Goal: Task Accomplishment & Management: Use online tool/utility

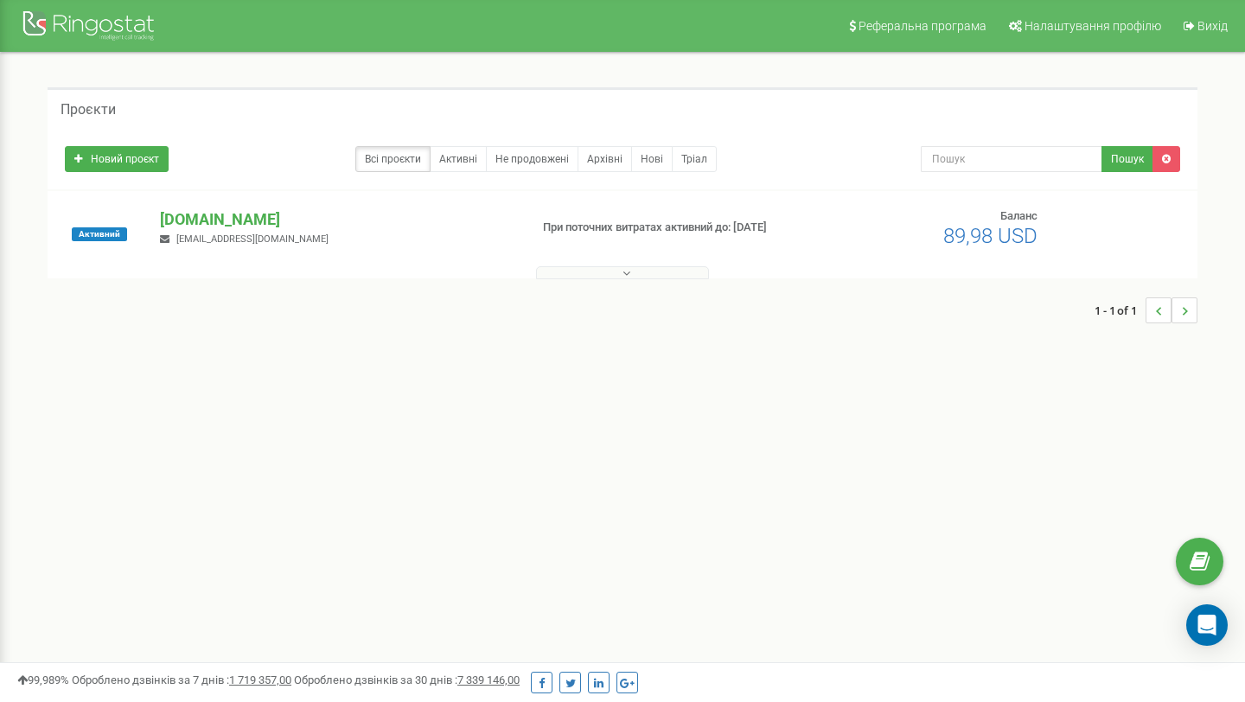
click at [593, 278] on button at bounding box center [622, 272] width 173 height 13
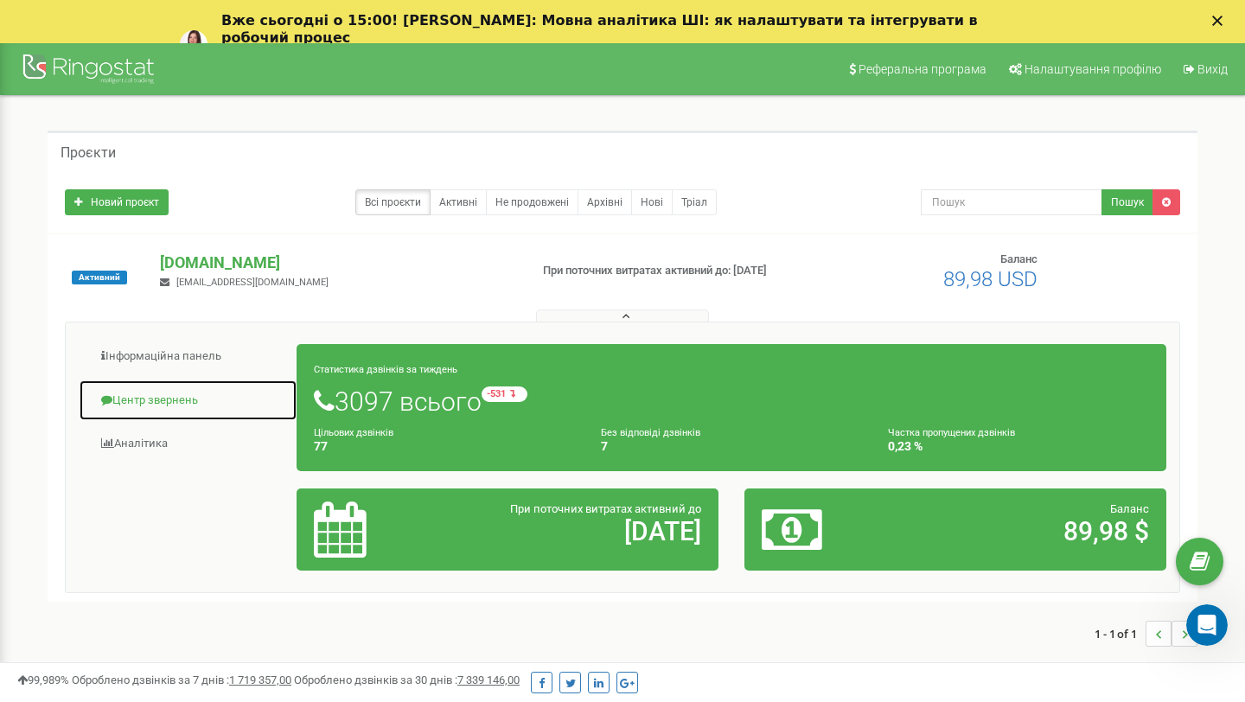
click at [145, 394] on link "Центр звернень" at bounding box center [188, 401] width 219 height 42
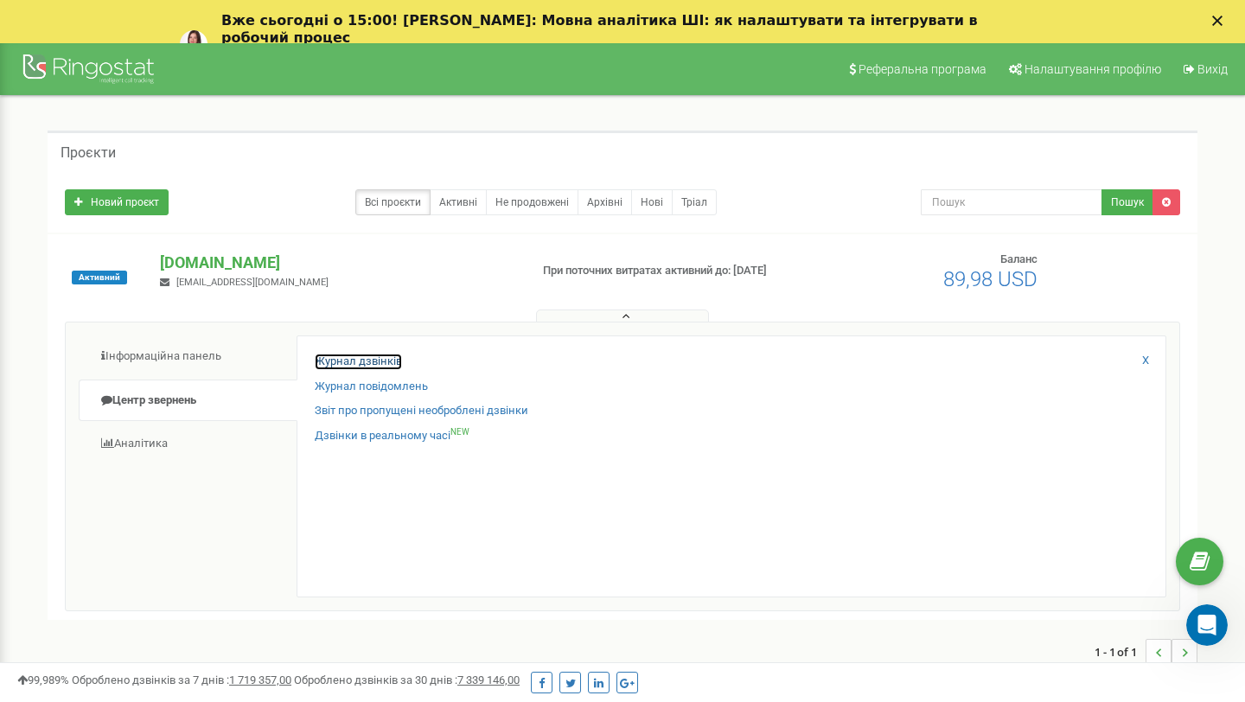
click at [379, 356] on link "Журнал дзвінків" at bounding box center [358, 362] width 87 height 16
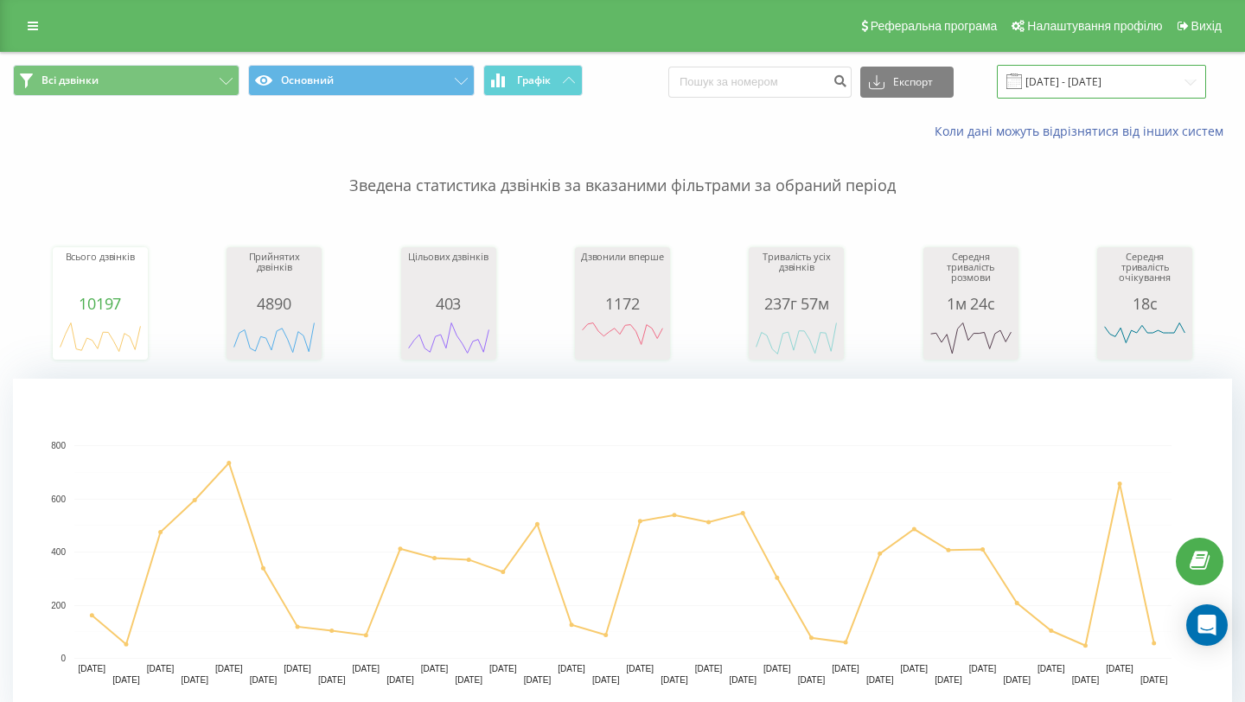
click at [1094, 81] on input "[DATE] - [DATE]" at bounding box center [1101, 82] width 209 height 34
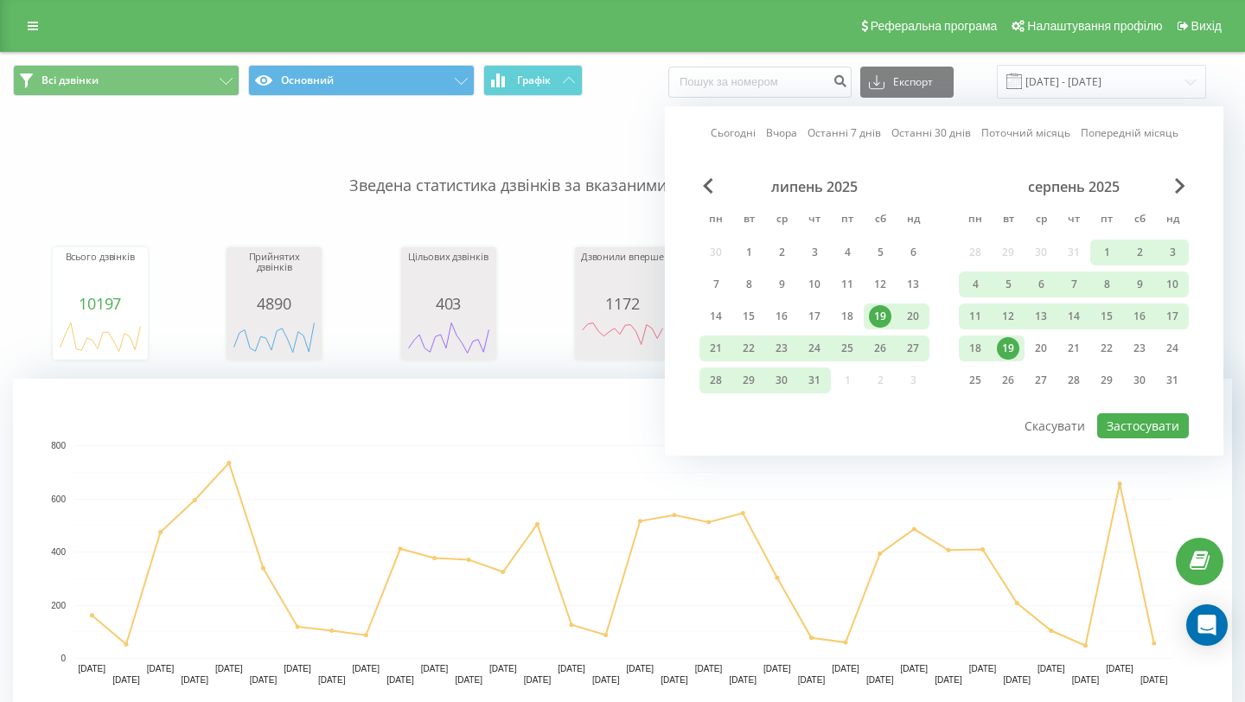
click at [1003, 345] on div "19" at bounding box center [1008, 348] width 22 height 22
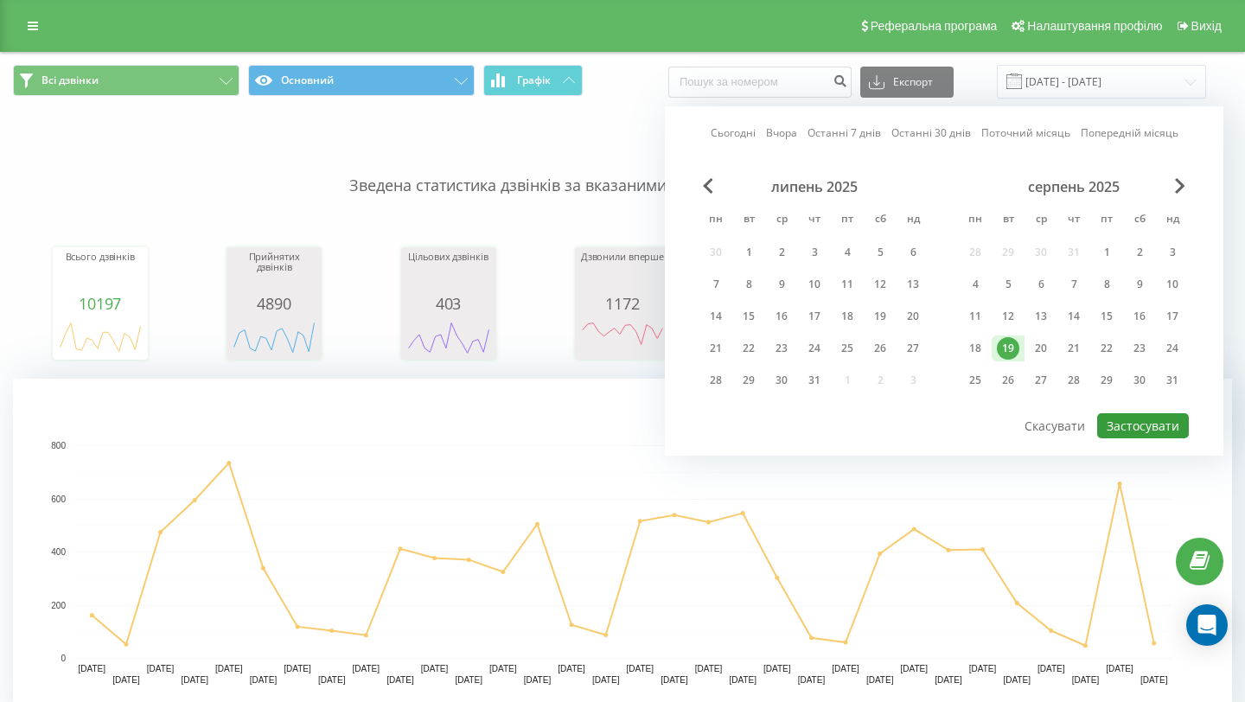
click at [1104, 414] on button "Застосувати" at bounding box center [1143, 425] width 92 height 25
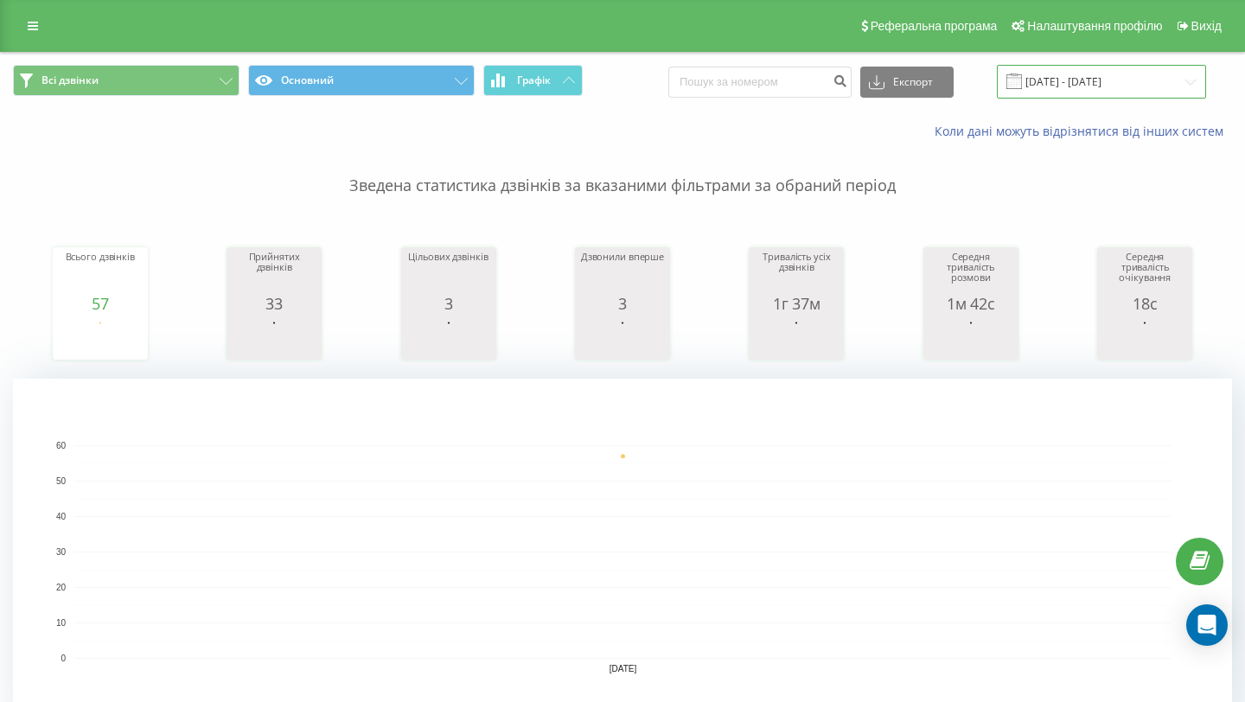
click at [1109, 80] on input "[DATE] - [DATE]" at bounding box center [1101, 82] width 209 height 34
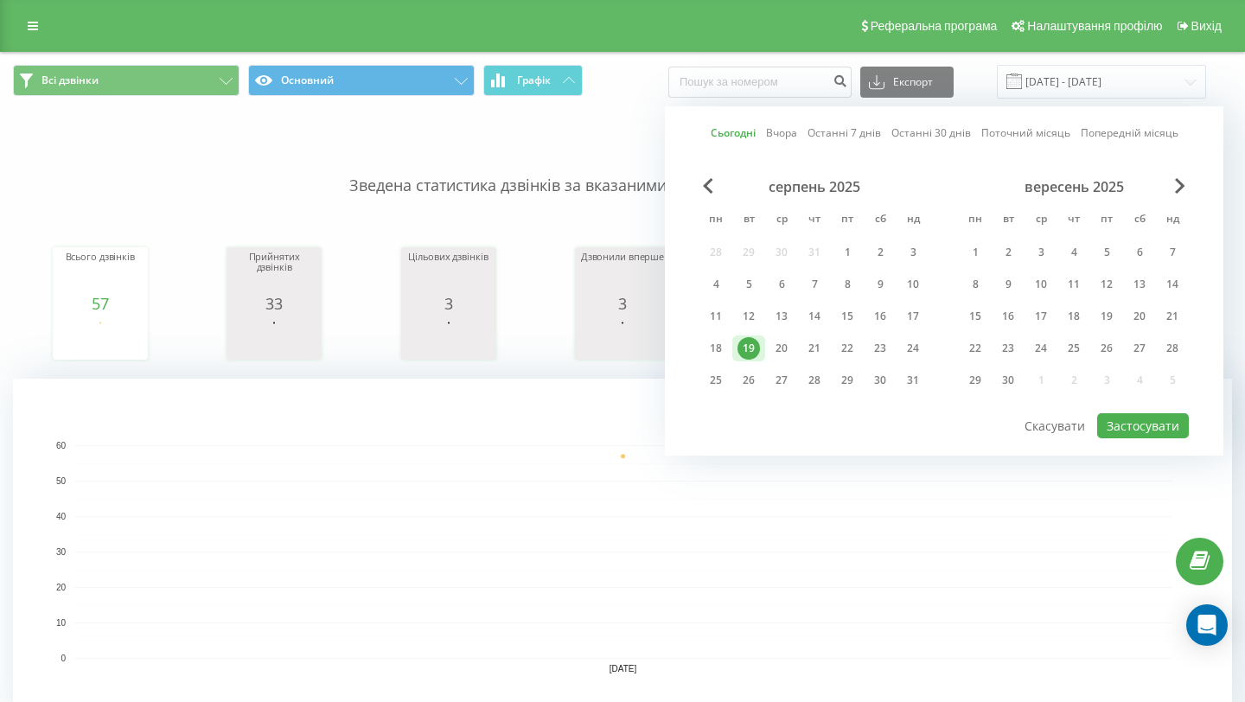
click at [720, 186] on div "серпень 2025" at bounding box center [815, 186] width 230 height 17
click at [711, 185] on span "Previous Month" at bounding box center [708, 186] width 10 height 16
click at [745, 255] on div "1" at bounding box center [749, 252] width 22 height 22
click at [1001, 341] on div "19" at bounding box center [1008, 348] width 22 height 22
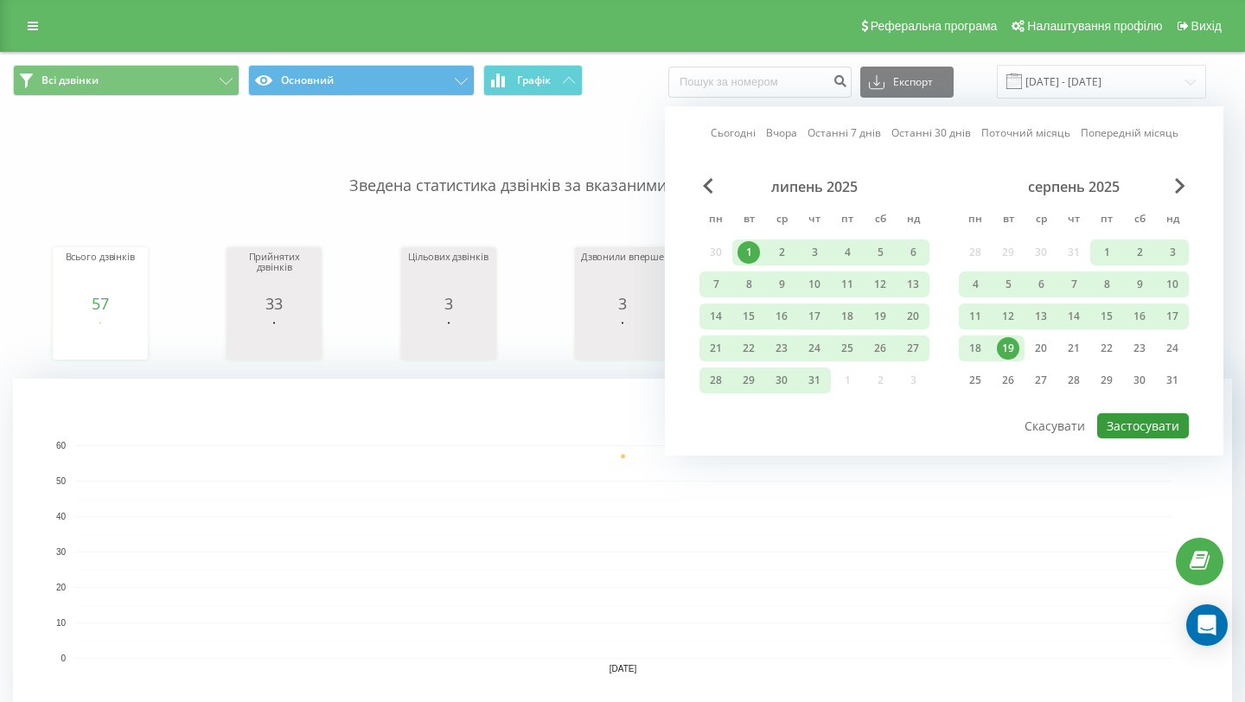
click at [1186, 426] on button "Застосувати" at bounding box center [1143, 425] width 92 height 25
type input "[DATE] - [DATE]"
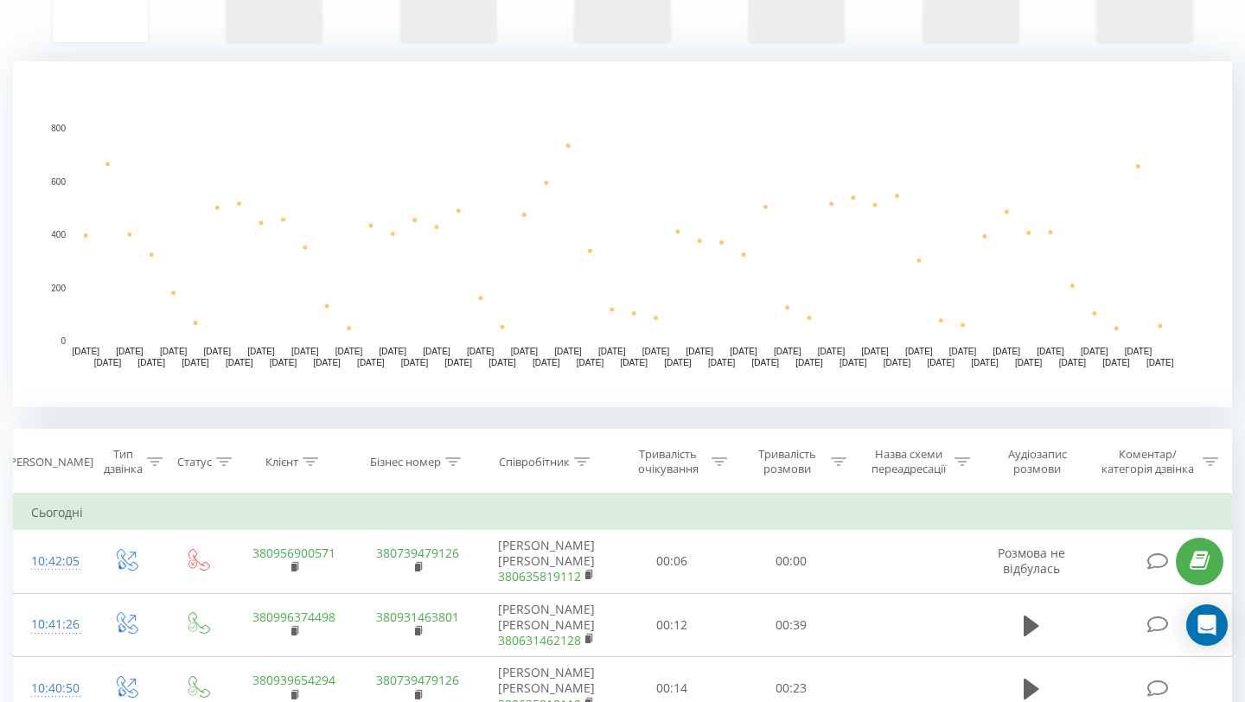
scroll to position [325, 0]
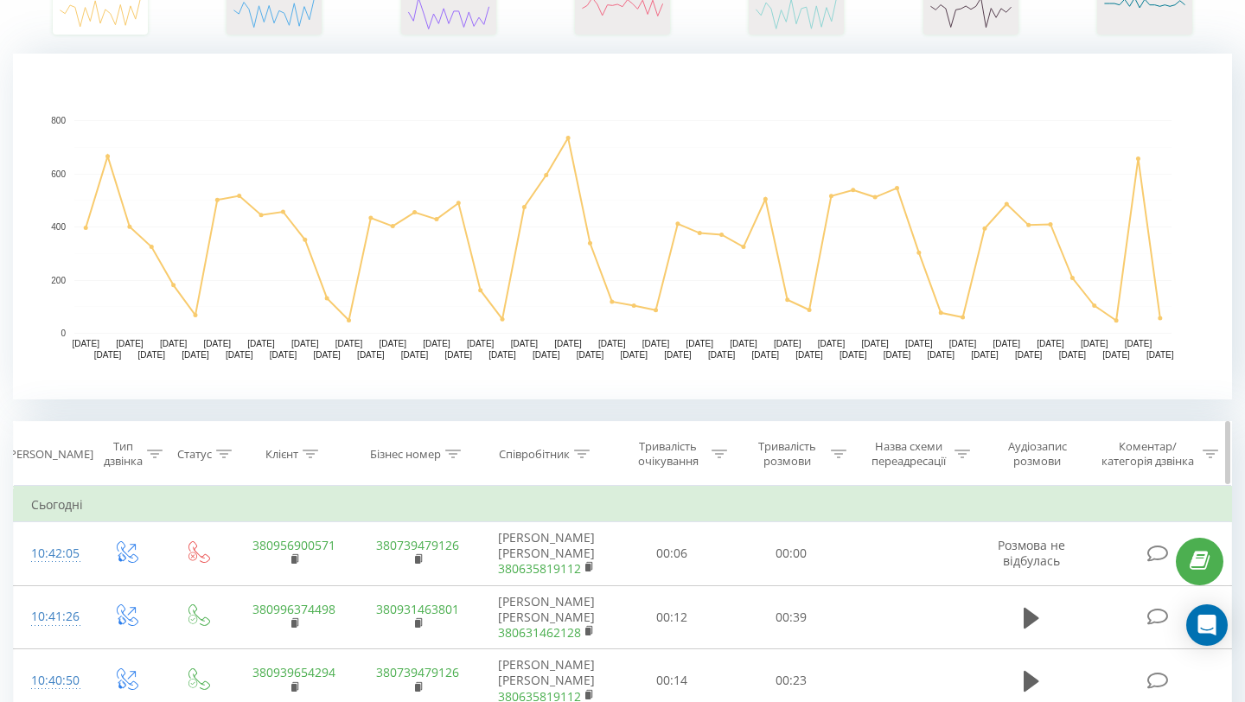
click at [306, 450] on icon at bounding box center [311, 454] width 16 height 9
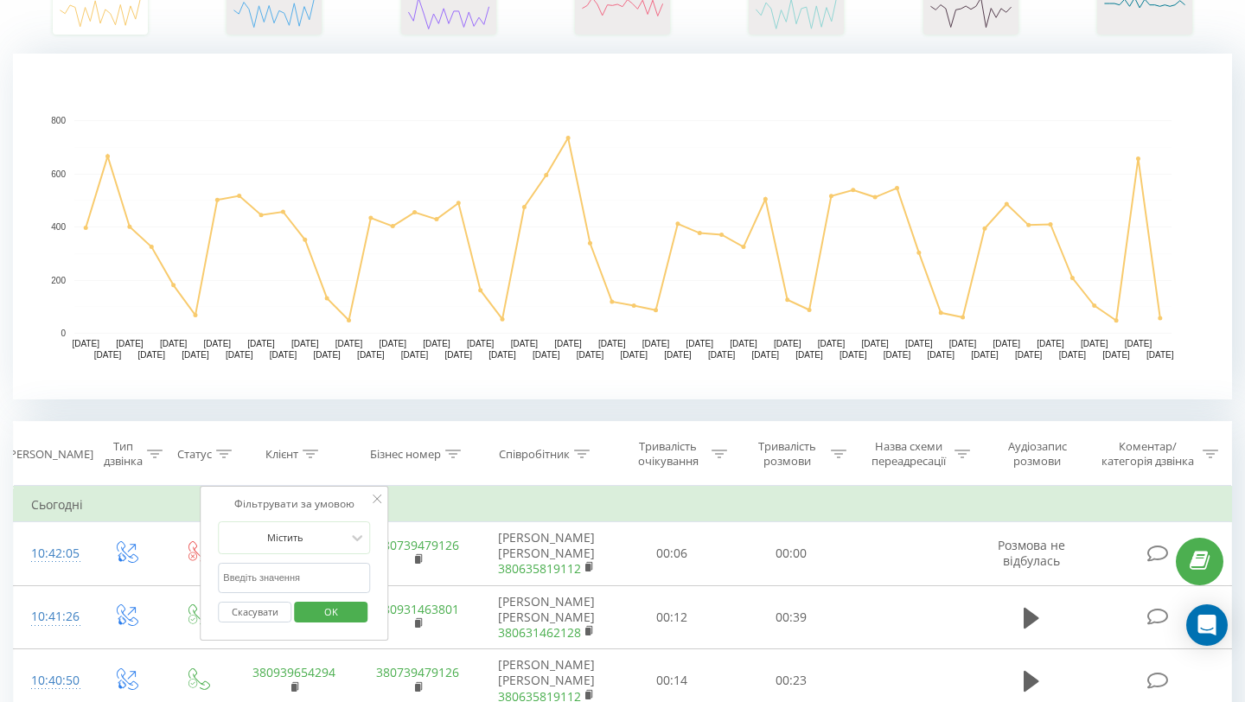
click at [251, 584] on input "text" at bounding box center [294, 578] width 152 height 30
type input "3255"
click at [330, 616] on span "OK" at bounding box center [331, 611] width 48 height 27
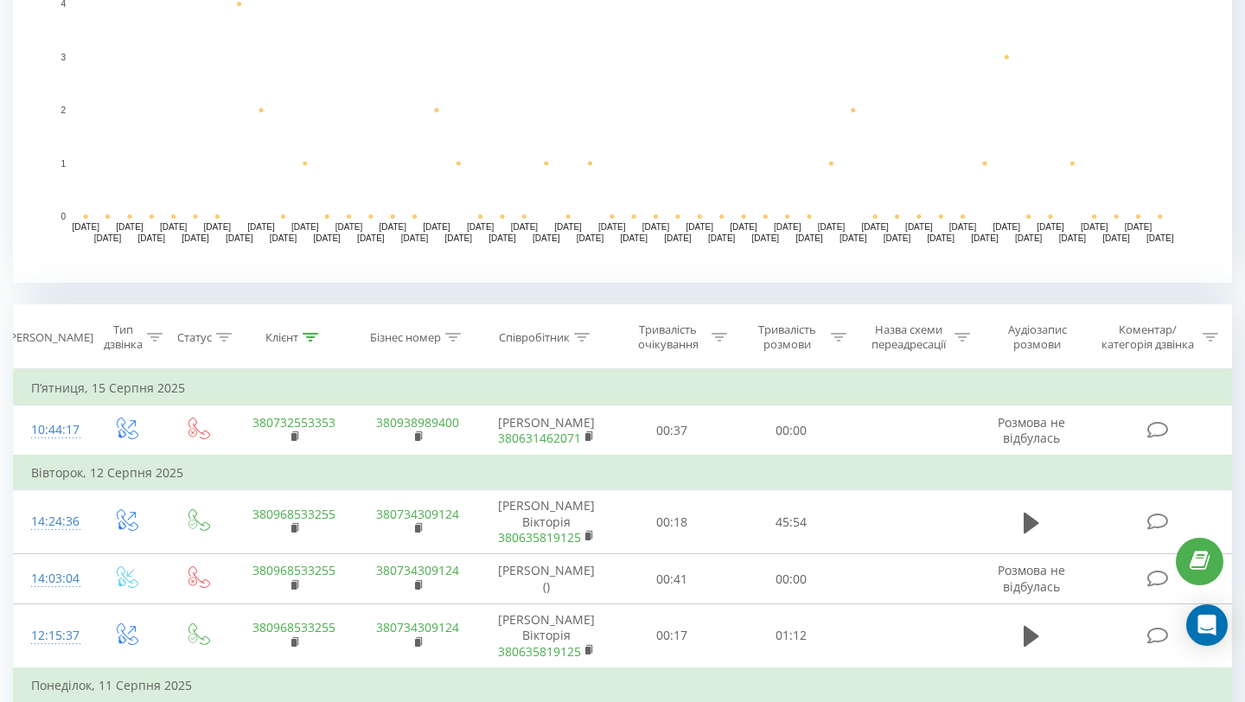
scroll to position [450, 0]
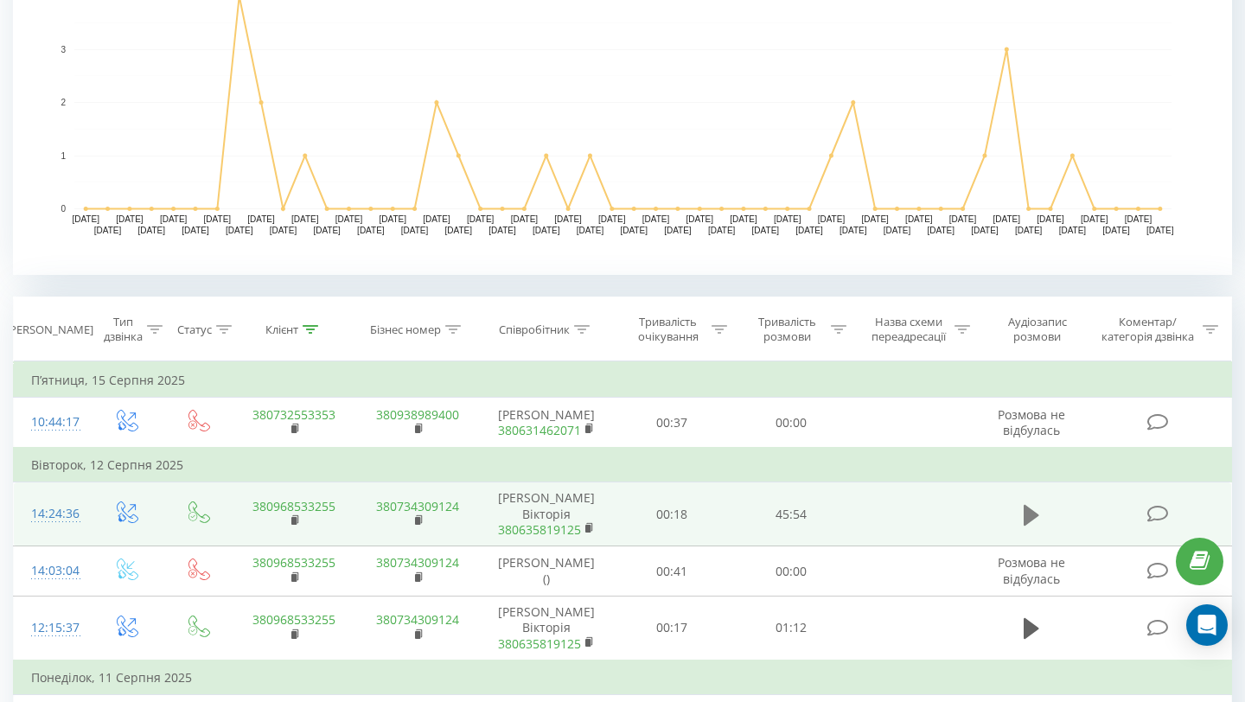
click at [1032, 514] on icon at bounding box center [1032, 515] width 16 height 21
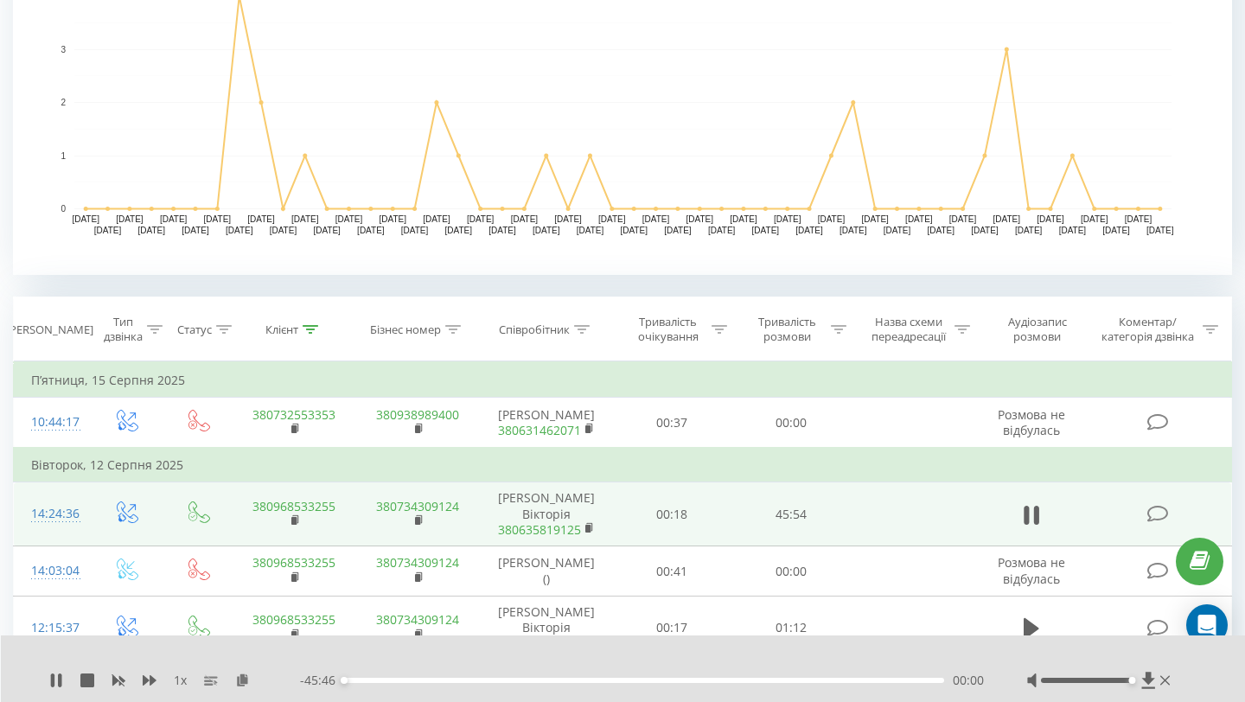
drag, startPoint x: 1088, startPoint y: 681, endPoint x: 1157, endPoint y: 681, distance: 69.2
click at [1157, 681] on div at bounding box center [1100, 680] width 147 height 17
click at [387, 678] on div "01:23" at bounding box center [644, 680] width 600 height 5
click at [392, 680] on div "00:00" at bounding box center [644, 680] width 600 height 5
click at [423, 681] on div "03:44" at bounding box center [644, 680] width 600 height 5
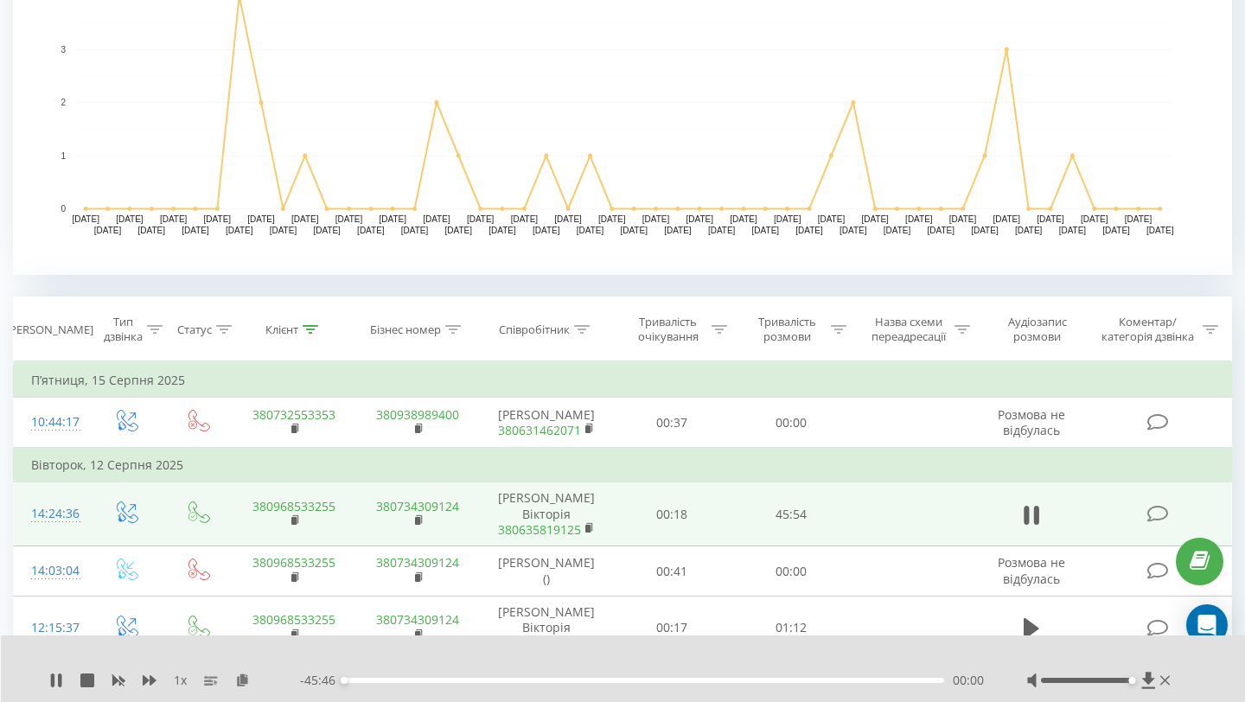
click at [423, 681] on div "00:00" at bounding box center [644, 680] width 600 height 5
click at [447, 680] on div "06:11" at bounding box center [644, 680] width 600 height 5
click at [640, 680] on div "07:56" at bounding box center [644, 680] width 600 height 5
click at [657, 678] on div "22:36" at bounding box center [644, 680] width 600 height 5
click at [672, 679] on div "24:04" at bounding box center [644, 680] width 600 height 5
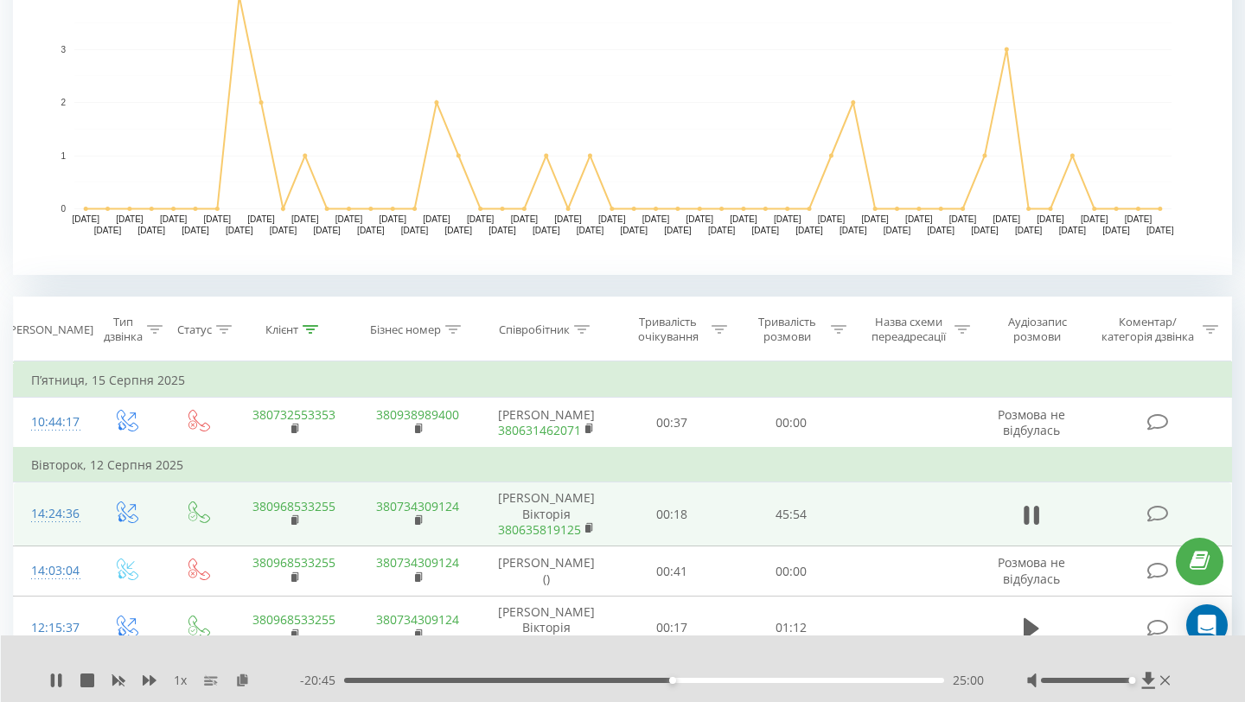
click at [701, 678] on div "25:00" at bounding box center [644, 680] width 600 height 5
click at [713, 679] on div "27:17" at bounding box center [644, 680] width 600 height 5
click at [731, 680] on div "28:16" at bounding box center [644, 680] width 600 height 5
click at [752, 681] on div "29:34" at bounding box center [644, 680] width 600 height 5
